Goal: Task Accomplishment & Management: Manage account settings

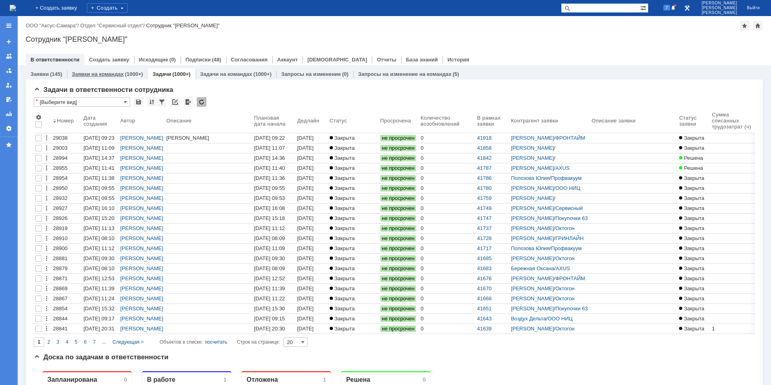
click at [129, 74] on div "(1000+)" at bounding box center [134, 74] width 18 height 6
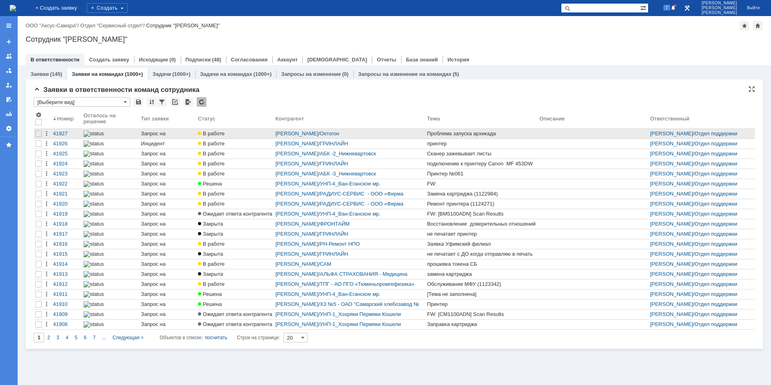
click at [445, 133] on div "Проблема запуска архикада" at bounding box center [481, 134] width 109 height 6
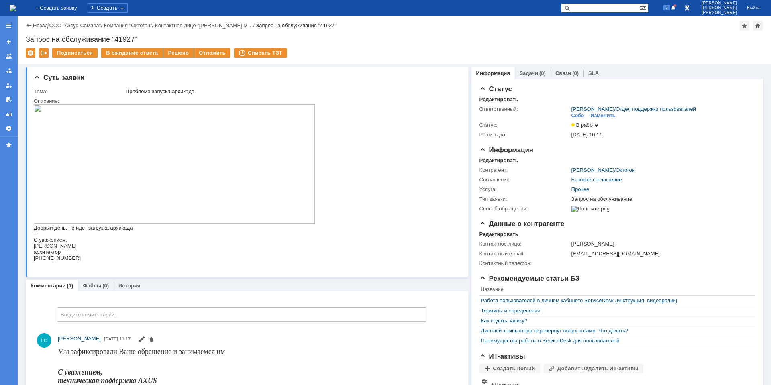
click at [39, 28] on link "Назад" at bounding box center [40, 25] width 15 height 6
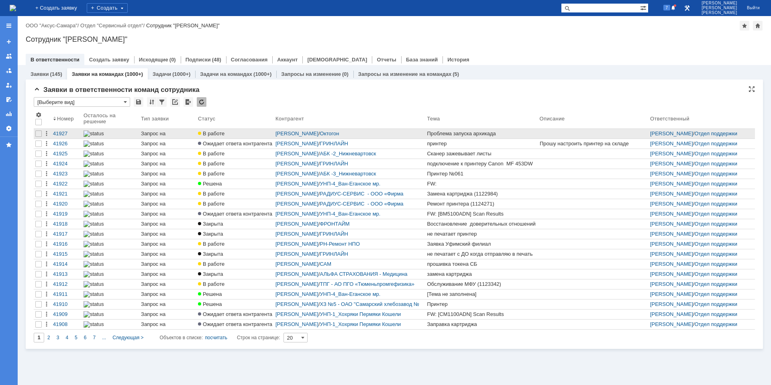
click at [505, 133] on div "Проблема запуска архикада" at bounding box center [481, 134] width 109 height 6
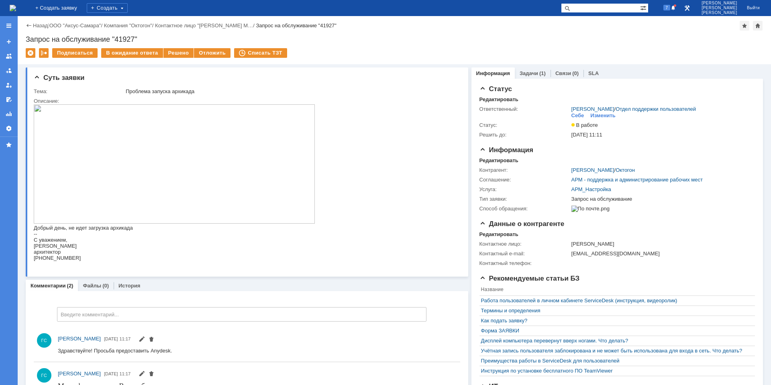
click at [533, 81] on div "Статус Редактировать Ответственный: [PERSON_NAME] / Отдел поддержки пользовател…" at bounding box center [618, 269] width 292 height 381
click at [530, 76] on link "Задачи" at bounding box center [529, 73] width 18 height 6
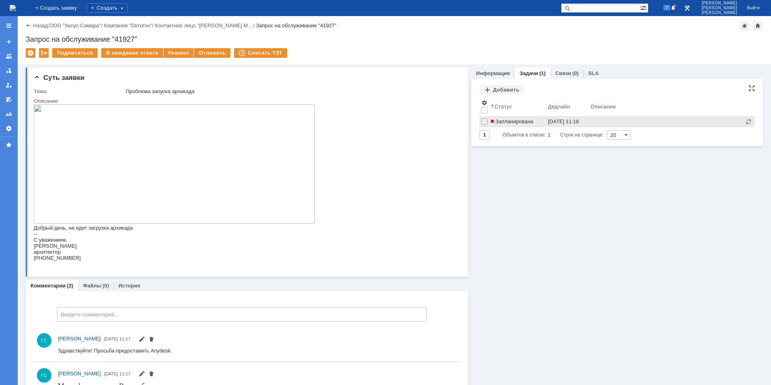
click at [568, 118] on div "[DATE] 11:18" at bounding box center [563, 121] width 31 height 6
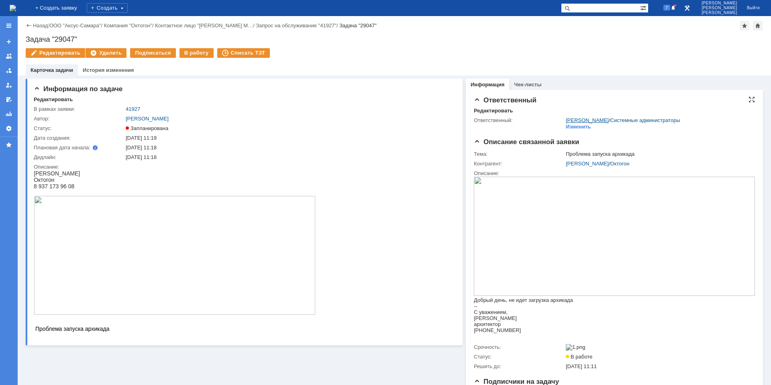
click at [573, 123] on link "[PERSON_NAME]" at bounding box center [587, 120] width 43 height 6
click at [588, 127] on div "Изменить" at bounding box center [584, 127] width 25 height 6
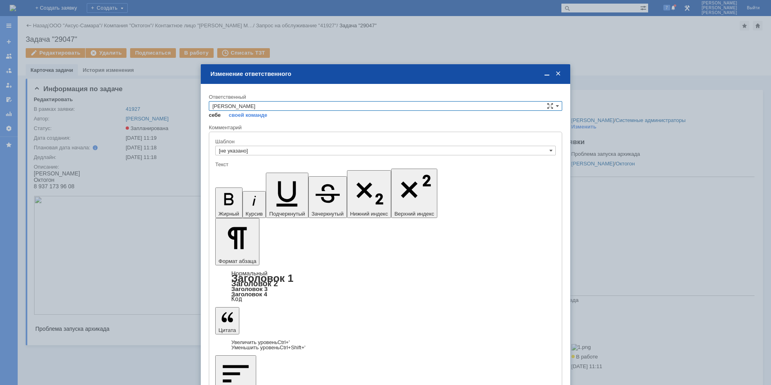
click at [213, 116] on link "себе" at bounding box center [215, 115] width 12 height 6
type input "[PERSON_NAME]"
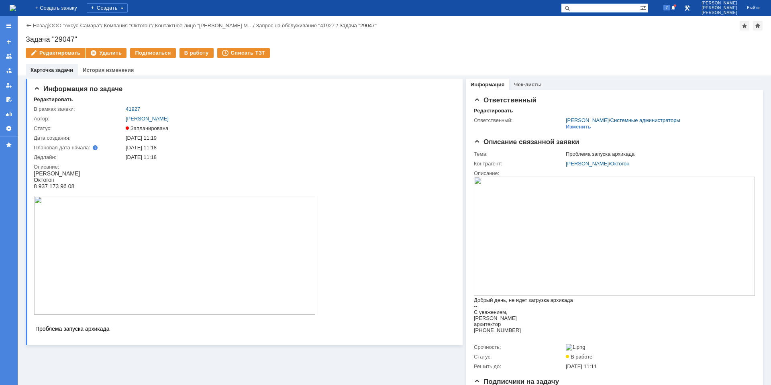
drag, startPoint x: 189, startPoint y: 54, endPoint x: 193, endPoint y: 59, distance: 6.0
click at [189, 54] on div "В работу" at bounding box center [197, 53] width 34 height 10
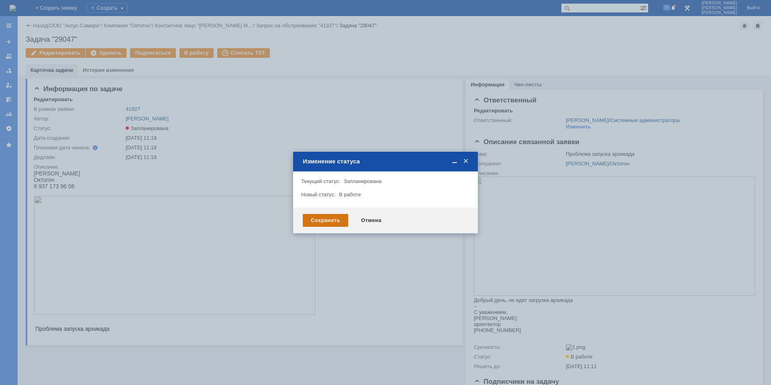
click at [339, 221] on div "Сохранить" at bounding box center [325, 220] width 45 height 13
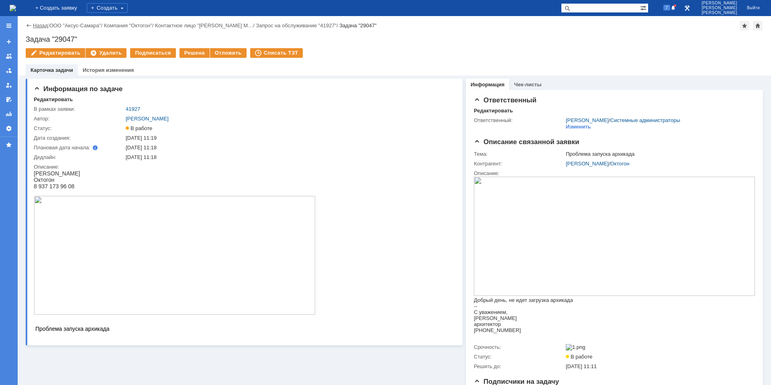
click at [35, 25] on link "Назад" at bounding box center [40, 25] width 15 height 6
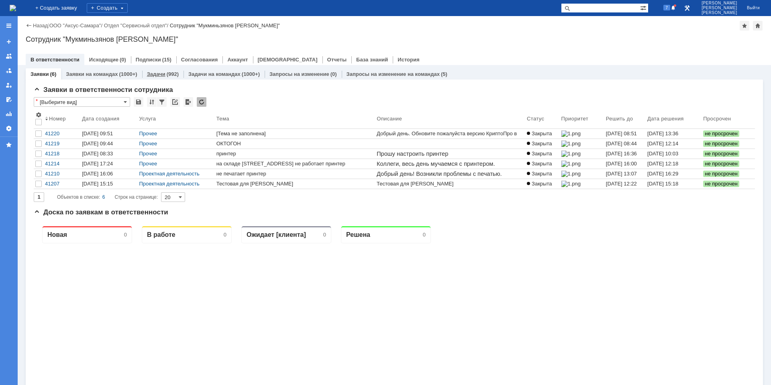
click at [164, 79] on div "Задачи (992)" at bounding box center [162, 74] width 41 height 12
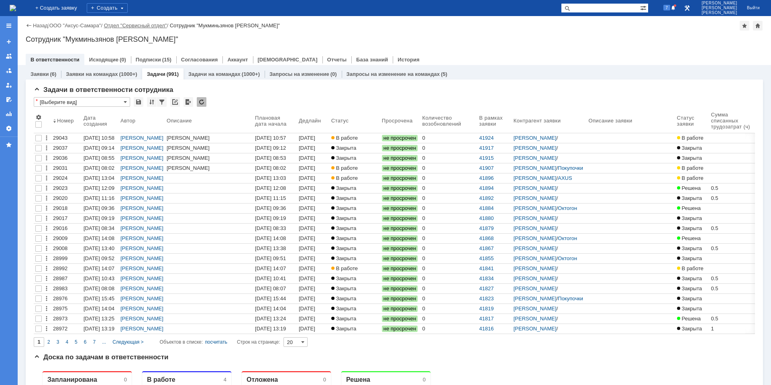
click at [129, 27] on link "Отдел "Сервисный отдел"" at bounding box center [135, 25] width 63 height 6
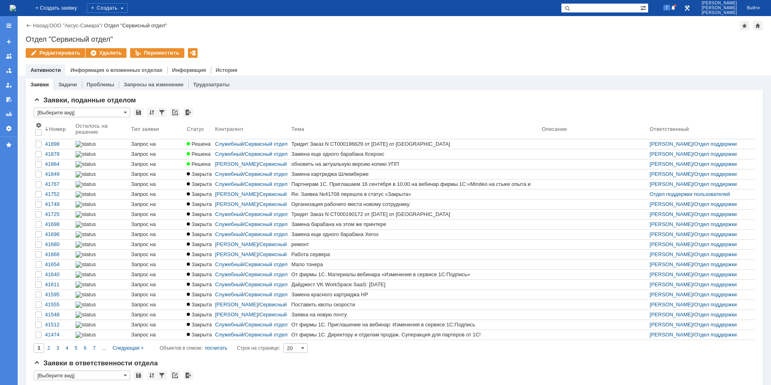
click at [16, 7] on img at bounding box center [13, 8] width 6 height 6
